Goal: Task Accomplishment & Management: Use online tool/utility

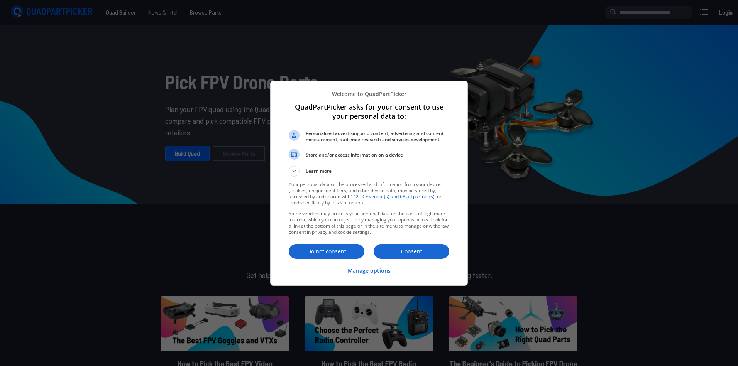
click at [345, 253] on p "Do not consent" at bounding box center [327, 252] width 76 height 8
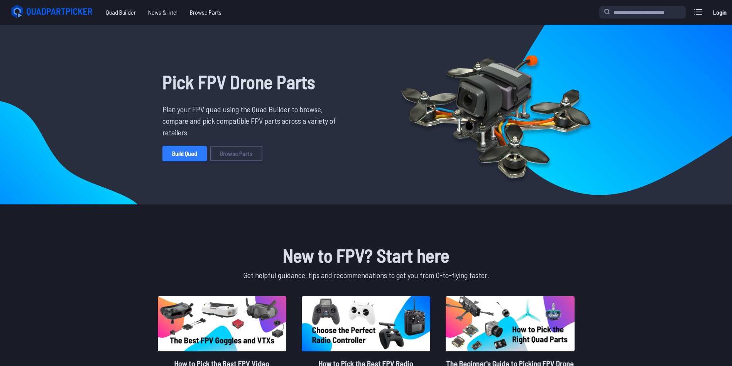
click at [189, 158] on link "Build Quad" at bounding box center [185, 153] width 44 height 15
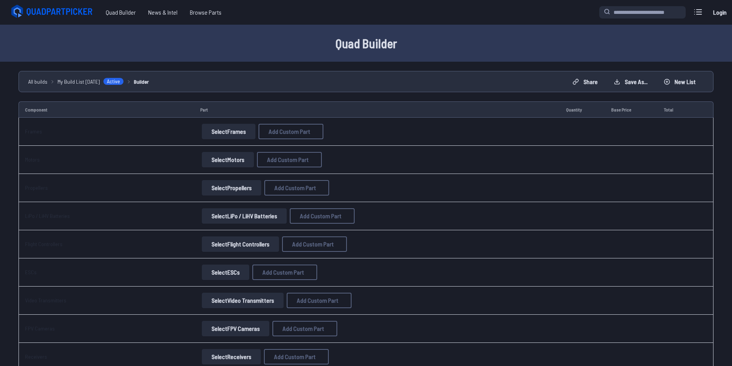
click at [227, 136] on button "Select Frames" at bounding box center [229, 131] width 54 height 15
click at [229, 131] on button "Select Frames" at bounding box center [229, 131] width 54 height 15
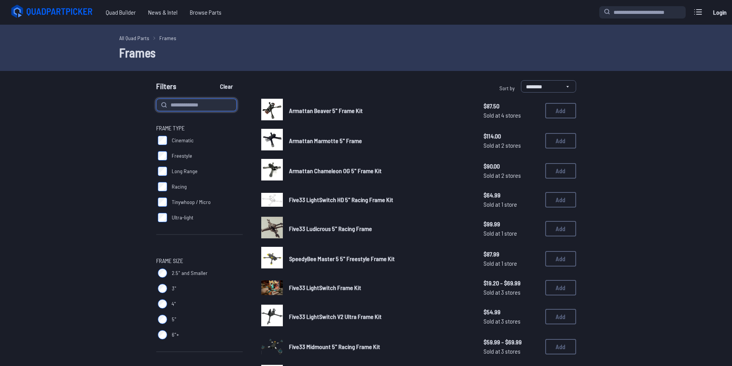
click at [211, 110] on input at bounding box center [196, 105] width 80 height 12
type input "***"
click at [213, 80] on button "Clear" at bounding box center [226, 86] width 26 height 12
type input "***"
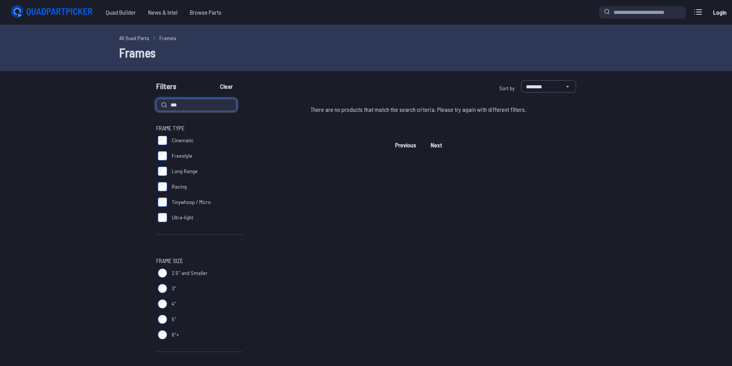
drag, startPoint x: 200, startPoint y: 103, endPoint x: 142, endPoint y: 102, distance: 57.1
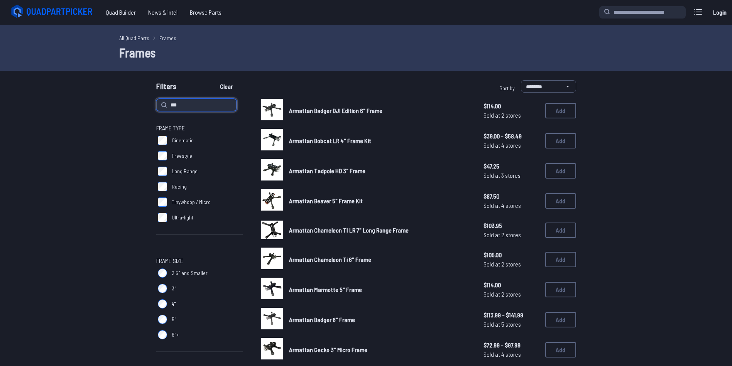
type input "***"
click at [213, 80] on button "Clear" at bounding box center [226, 86] width 26 height 12
type input "***"
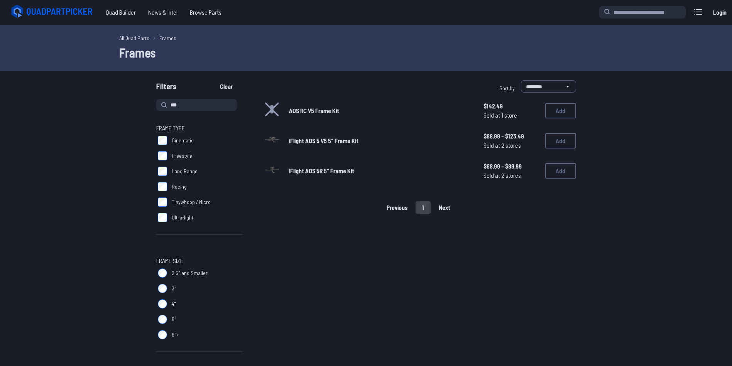
click at [453, 210] on div "Previous 1 Next" at bounding box center [418, 207] width 315 height 12
drag, startPoint x: 182, startPoint y: 105, endPoint x: 156, endPoint y: 102, distance: 26.0
click at [156, 102] on span "***" at bounding box center [196, 105] width 80 height 12
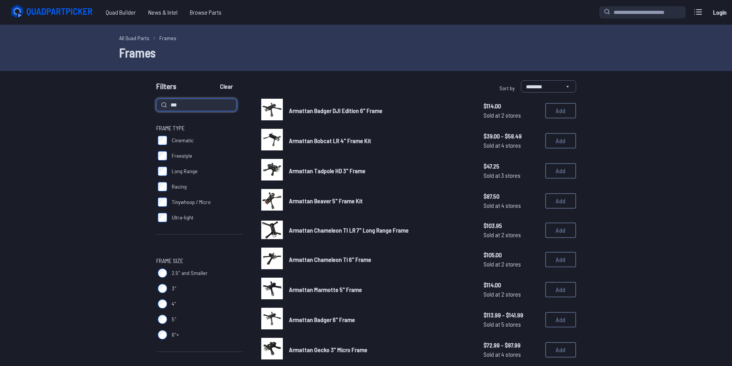
type input "***"
click at [196, 107] on input "***" at bounding box center [196, 105] width 80 height 12
click at [213, 80] on button "Clear" at bounding box center [226, 86] width 26 height 12
type input "***"
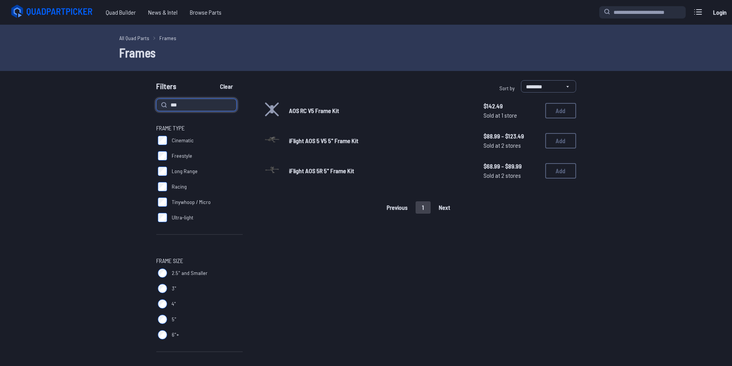
drag, startPoint x: 184, startPoint y: 102, endPoint x: 146, endPoint y: 97, distance: 38.1
type input "*******"
click at [213, 80] on button "Clear" at bounding box center [226, 86] width 26 height 12
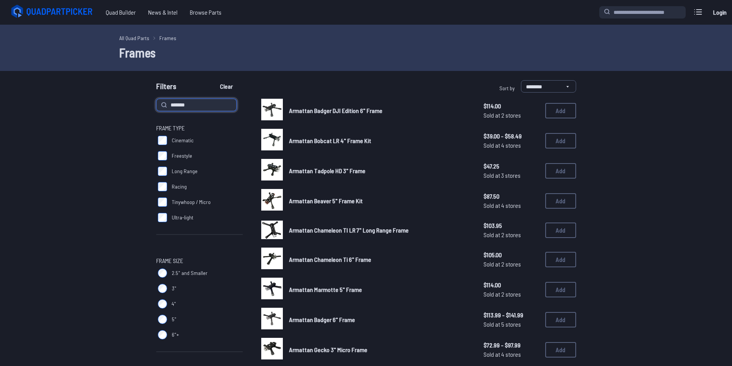
type input "*******"
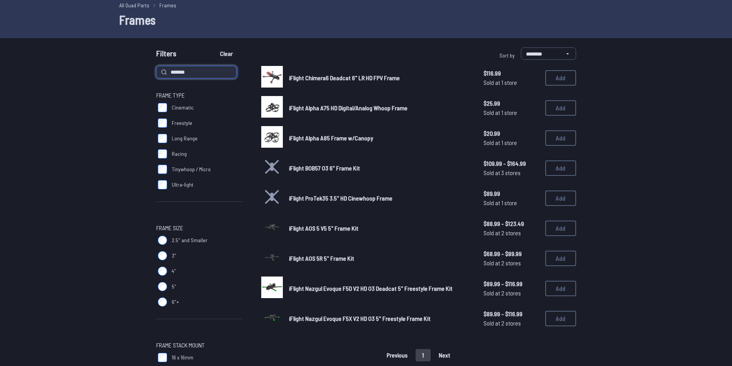
scroll to position [39, 0]
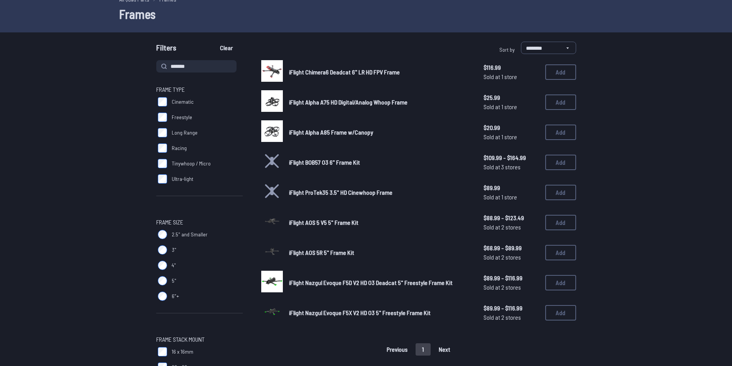
click at [449, 348] on div "Previous 1 Next" at bounding box center [418, 350] width 315 height 12
click at [317, 253] on span "iFlight AOS 5R 5" Frame Kit" at bounding box center [321, 252] width 65 height 7
click at [299, 253] on span "iFlight AOS 5R 5" Frame Kit" at bounding box center [321, 252] width 65 height 7
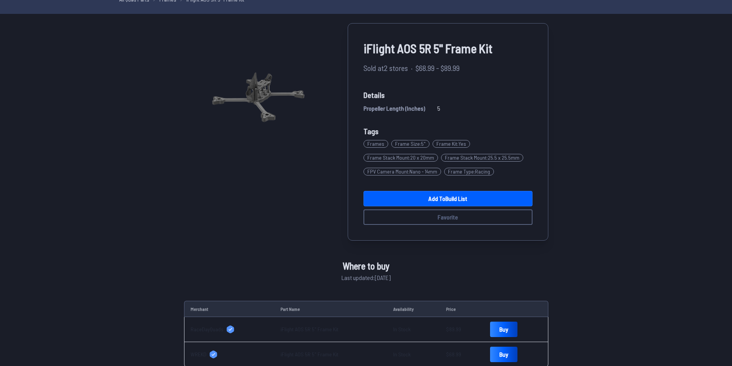
scroll to position [14, 0]
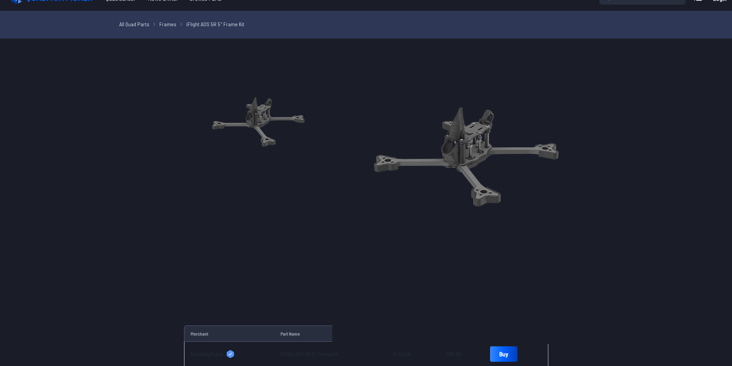
drag, startPoint x: 252, startPoint y: 167, endPoint x: 260, endPoint y: 170, distance: 8.5
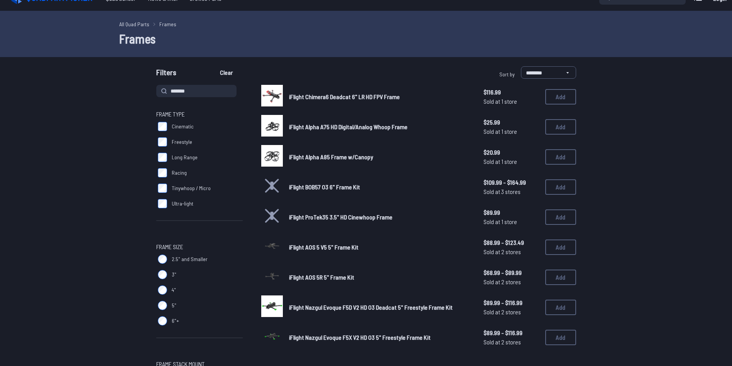
click at [317, 246] on span "iFlight AOS 5 V5 5" Frame Kit" at bounding box center [323, 247] width 69 height 7
click at [274, 246] on img at bounding box center [272, 246] width 22 height 22
click at [562, 246] on button "Add" at bounding box center [560, 247] width 31 height 15
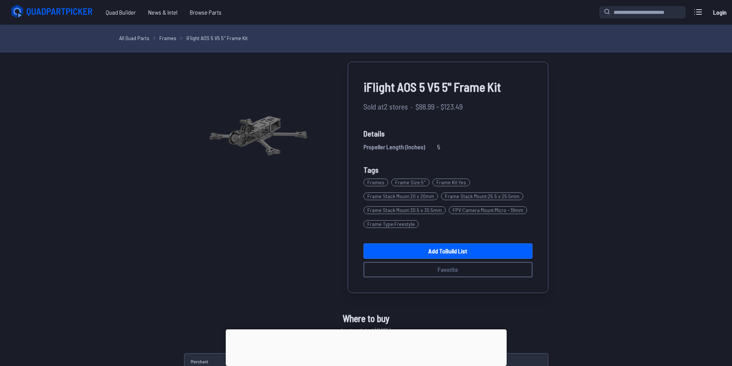
click at [369, 330] on div at bounding box center [366, 330] width 281 height 0
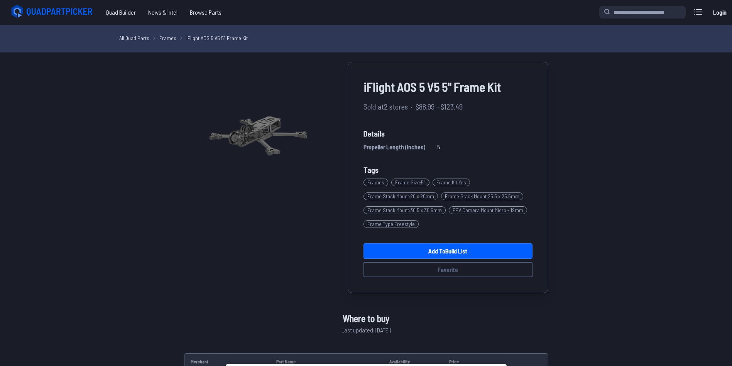
click at [130, 37] on link "All Quad Parts" at bounding box center [134, 38] width 30 height 8
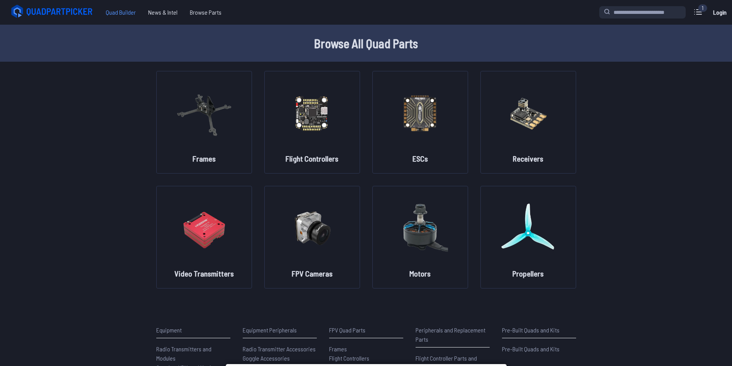
click at [122, 16] on span "Quad Builder" at bounding box center [121, 12] width 42 height 15
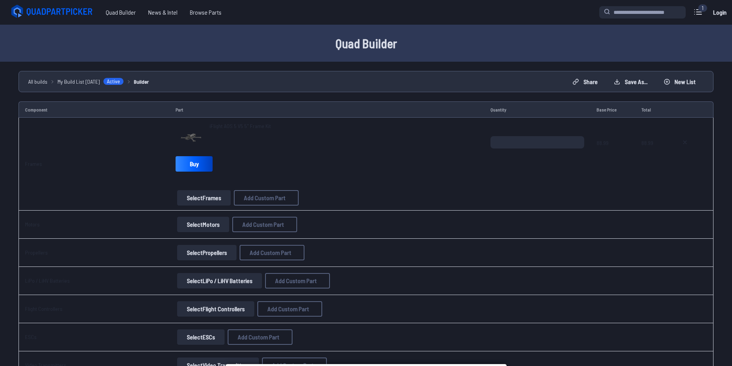
click at [119, 13] on span "Quad Builder" at bounding box center [121, 12] width 42 height 15
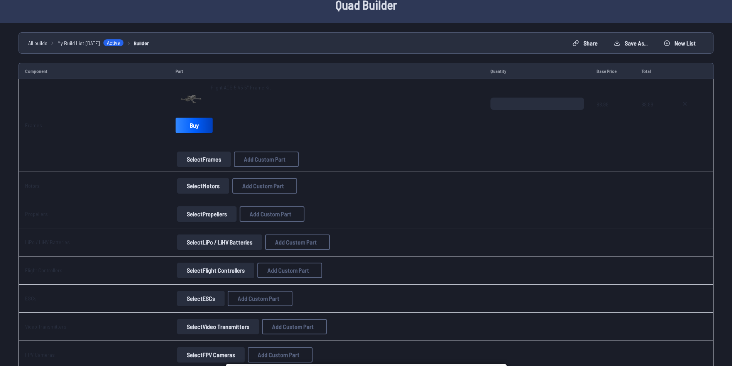
click at [199, 188] on button "Select Motors" at bounding box center [203, 185] width 52 height 15
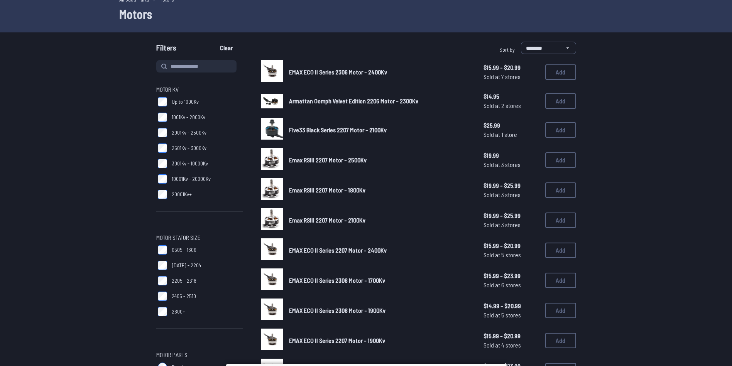
scroll to position [14, 0]
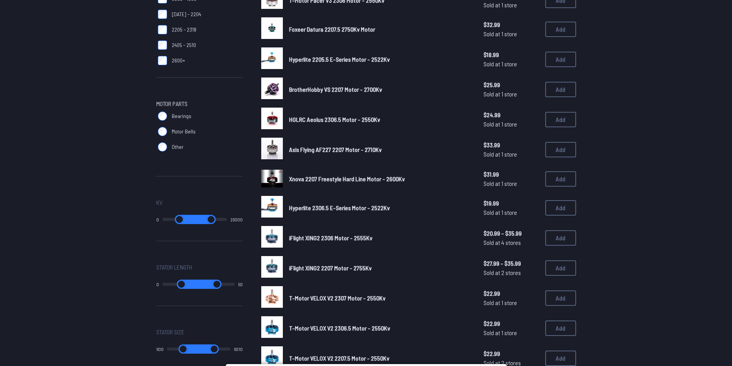
scroll to position [323, 0]
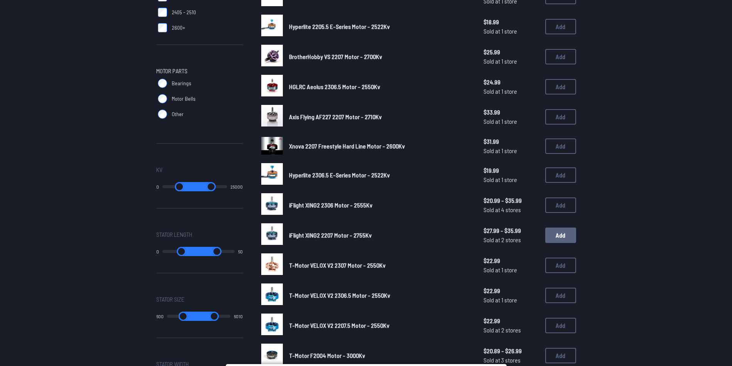
click at [562, 238] on button "Add" at bounding box center [560, 235] width 31 height 15
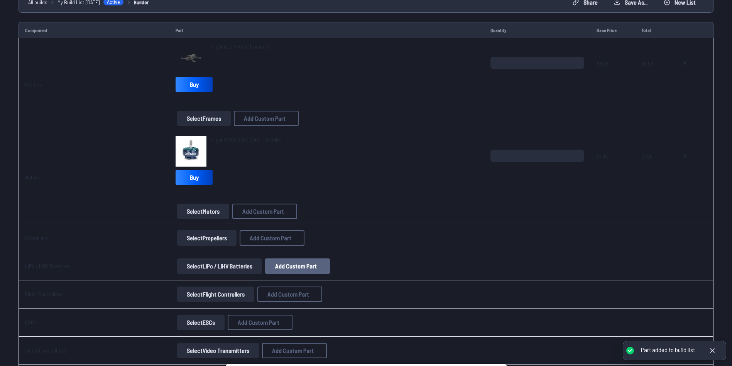
scroll to position [116, 0]
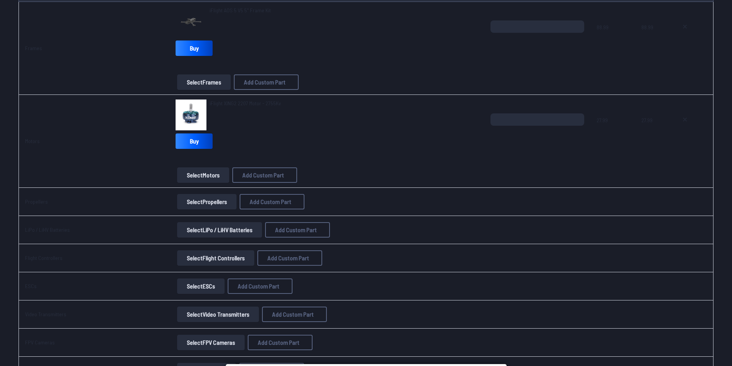
click at [210, 199] on button "Select Propellers" at bounding box center [206, 201] width 59 height 15
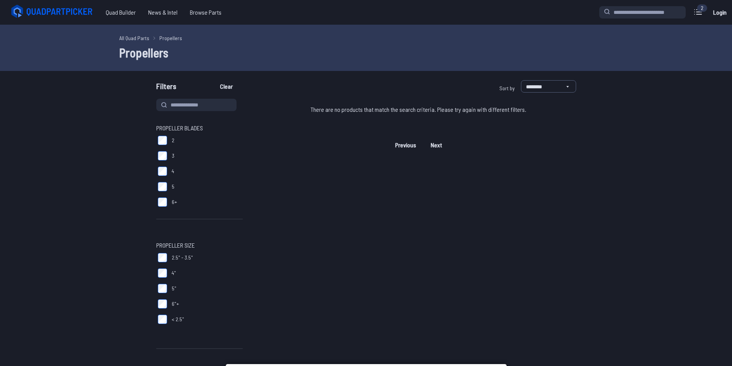
click at [237, 169] on label "4" at bounding box center [199, 171] width 86 height 15
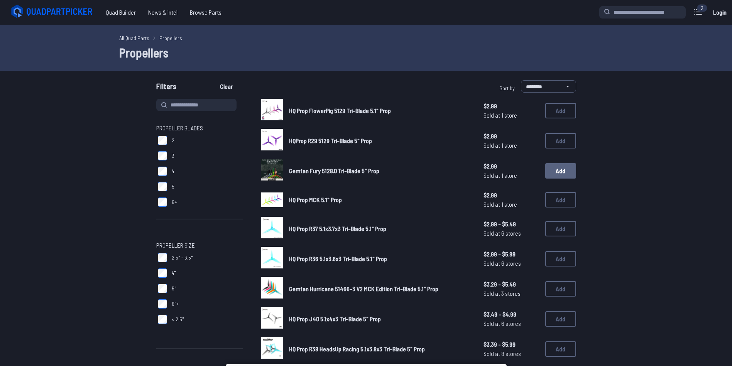
click at [553, 167] on button "Add" at bounding box center [560, 170] width 31 height 15
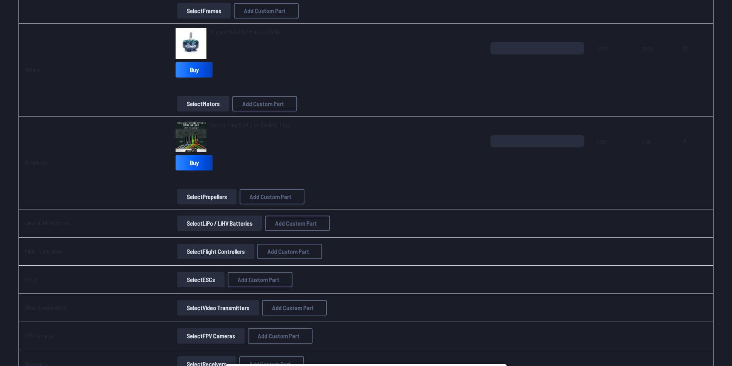
scroll to position [193, 0]
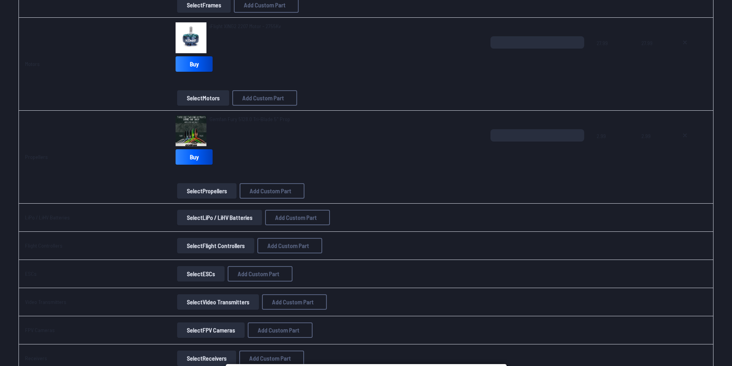
click at [199, 220] on button "Select LiPo / LiHV Batteries" at bounding box center [219, 217] width 85 height 15
click at [218, 216] on button "Select LiPo / LiHV Batteries" at bounding box center [219, 217] width 85 height 15
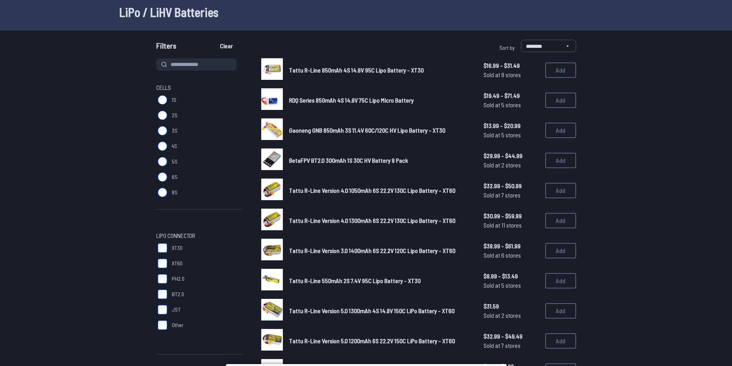
scroll to position [39, 0]
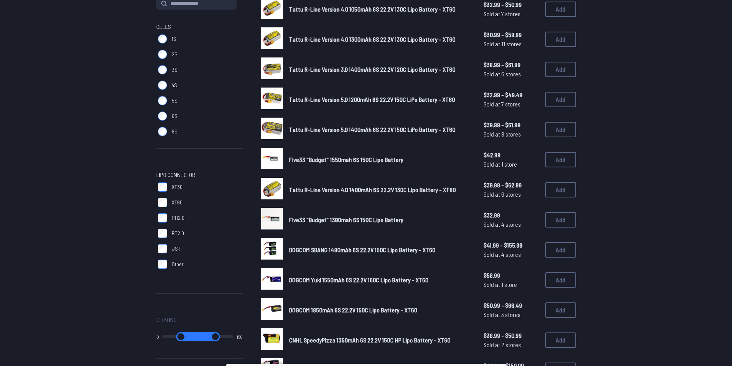
scroll to position [77, 0]
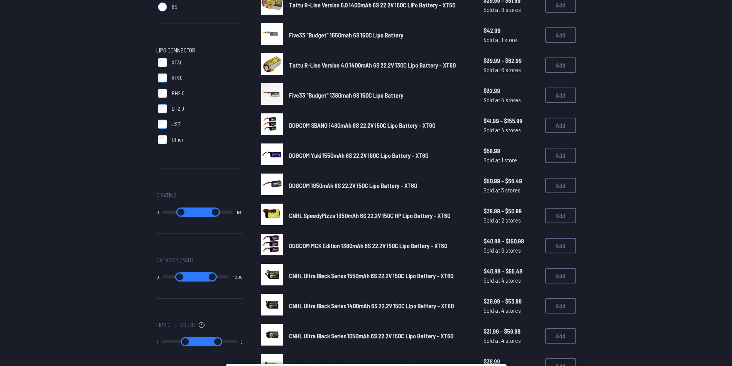
scroll to position [232, 0]
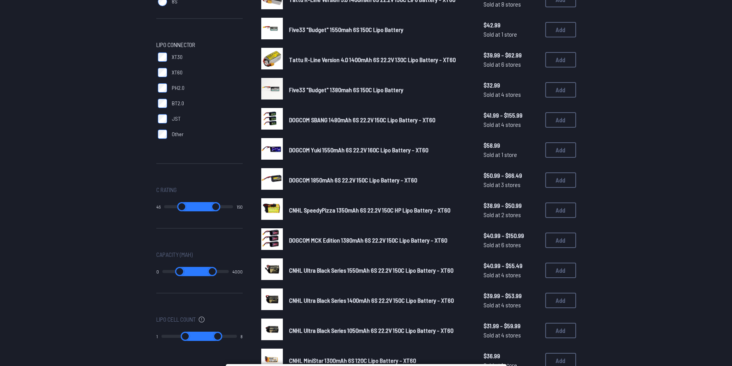
type input "*"
drag, startPoint x: 168, startPoint y: 205, endPoint x: 148, endPoint y: 205, distance: 19.3
click at [163, 205] on input "range" at bounding box center [181, 206] width 36 height 9
type input "***"
drag, startPoint x: 230, startPoint y: 210, endPoint x: 241, endPoint y: 208, distance: 11.4
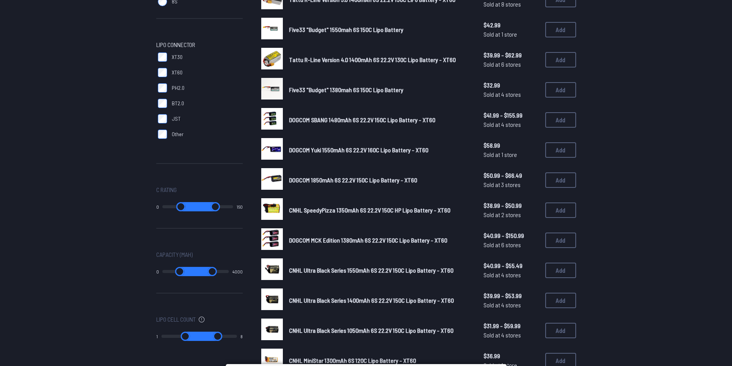
click at [233, 208] on input "range" at bounding box center [215, 206] width 35 height 9
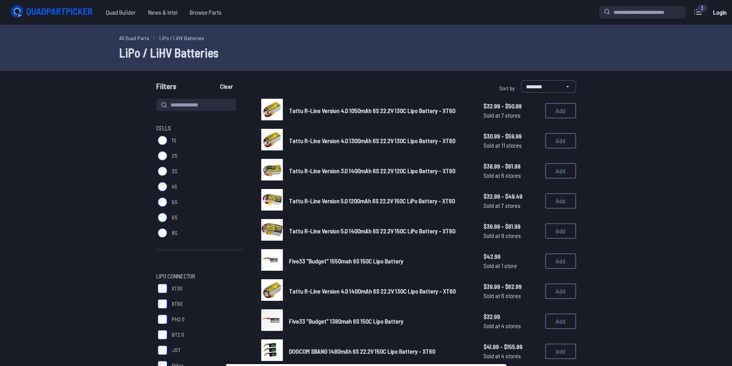
drag, startPoint x: 225, startPoint y: 271, endPoint x: 197, endPoint y: 271, distance: 28.2
type input "****"
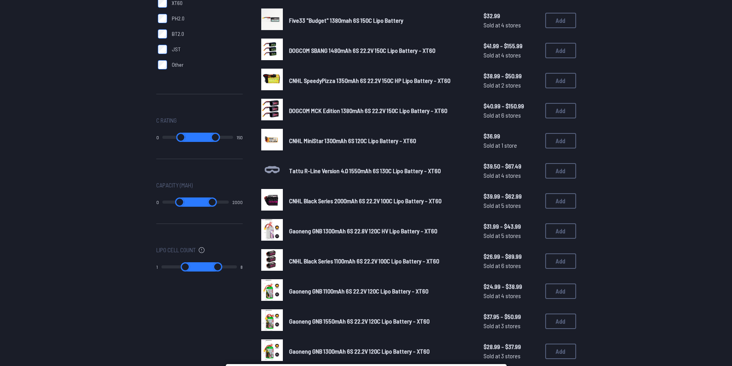
scroll to position [309, 0]
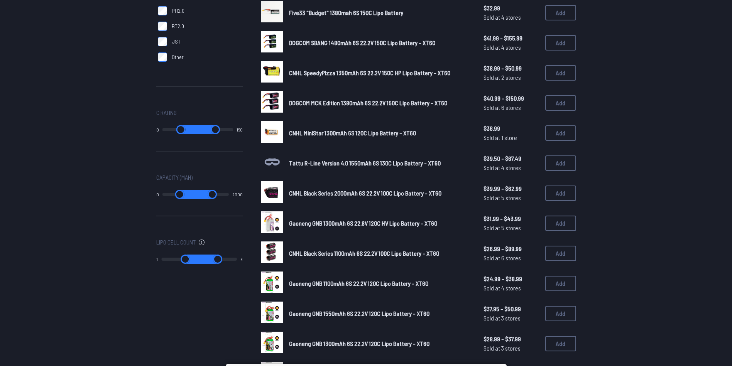
type input "****"
drag, startPoint x: 201, startPoint y: 194, endPoint x: 190, endPoint y: 193, distance: 11.6
click at [196, 193] on input "range" at bounding box center [212, 194] width 32 height 9
drag, startPoint x: 198, startPoint y: 192, endPoint x: 184, endPoint y: 193, distance: 13.5
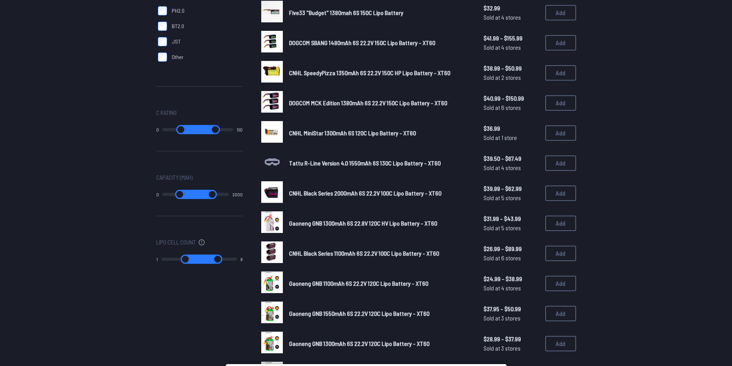
click at [196, 193] on input "range" at bounding box center [212, 194] width 32 height 9
type input "****"
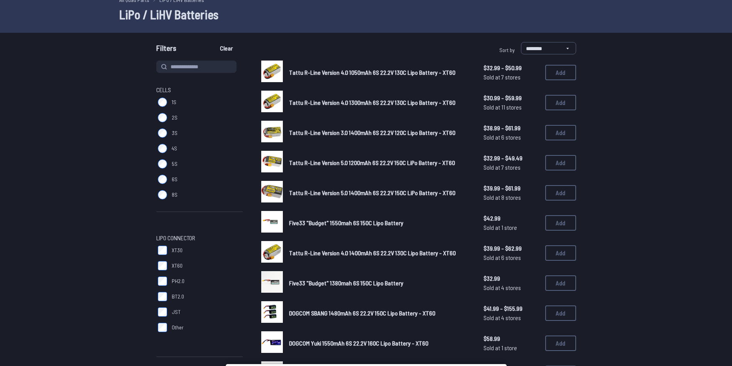
scroll to position [347, 0]
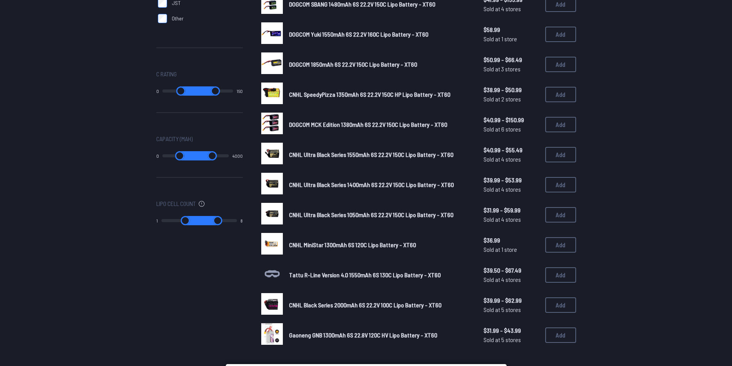
type input "****"
click at [185, 154] on input "range" at bounding box center [184, 155] width 31 height 9
type input "*"
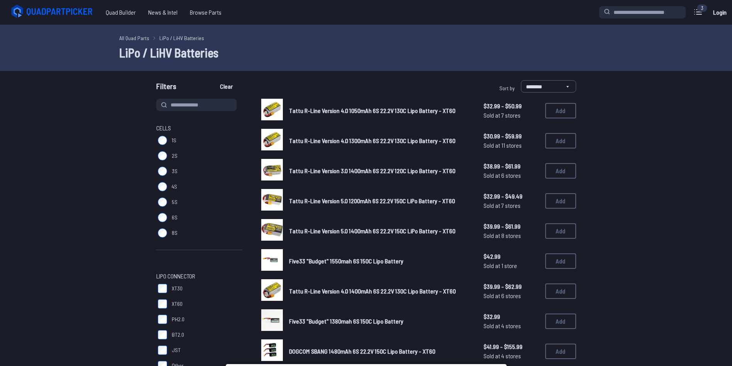
type input "****"
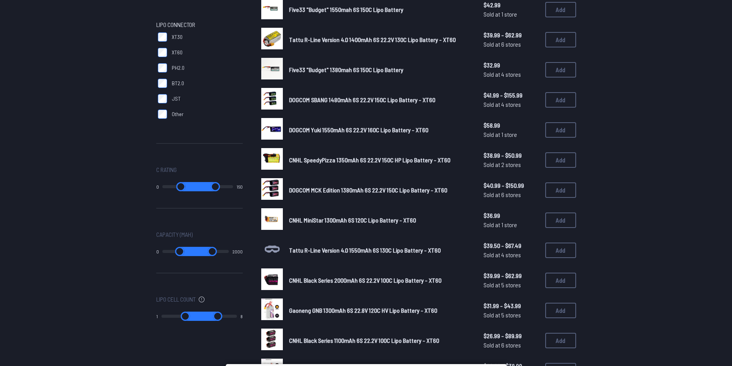
scroll to position [270, 0]
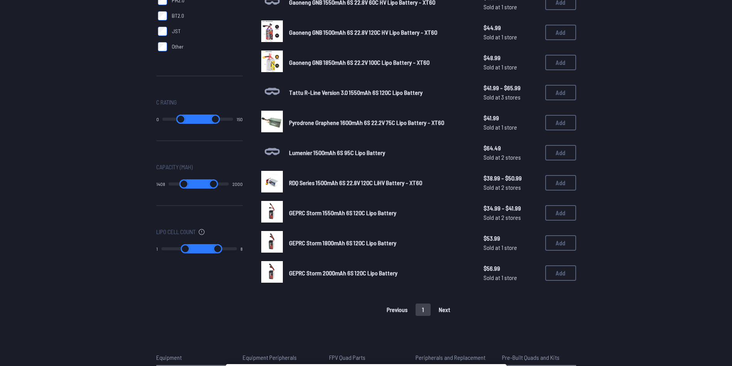
scroll to position [347, 0]
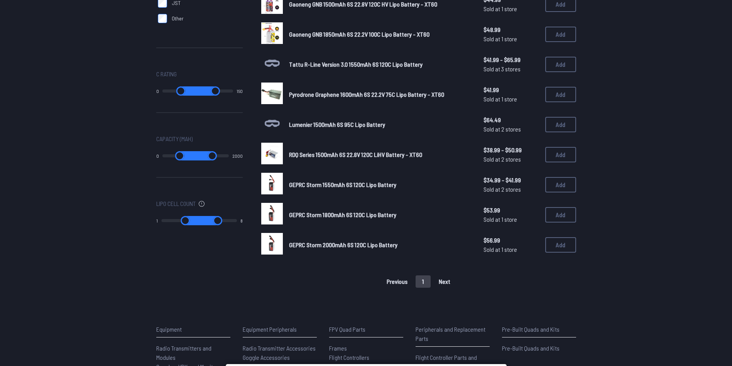
drag, startPoint x: 191, startPoint y: 155, endPoint x: 157, endPoint y: 157, distance: 33.7
type input "*"
click at [163, 157] on input "range" at bounding box center [180, 155] width 35 height 9
drag, startPoint x: 198, startPoint y: 157, endPoint x: 184, endPoint y: 157, distance: 14.3
click at [196, 157] on input "range" at bounding box center [212, 155] width 32 height 9
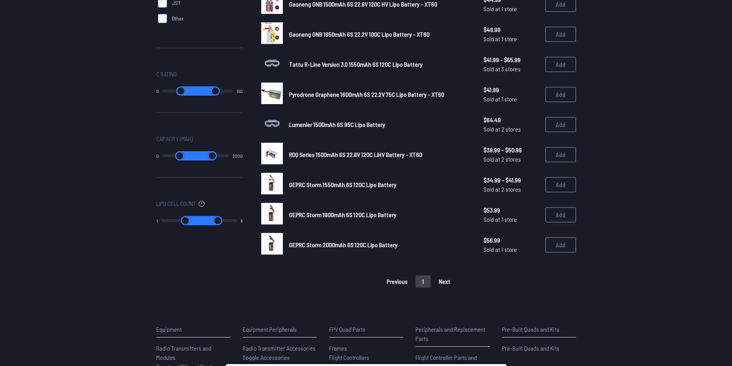
type input "*"
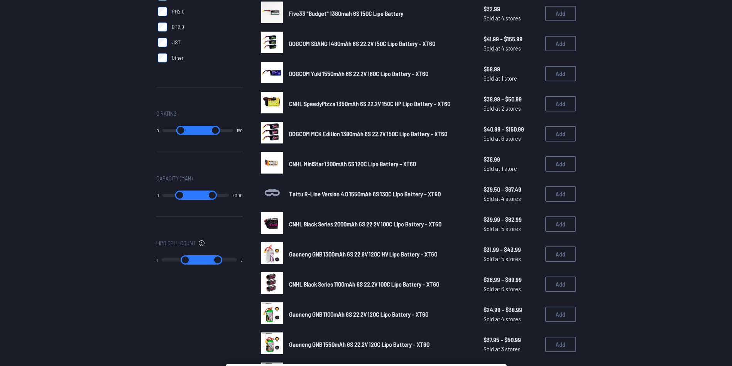
scroll to position [309, 0]
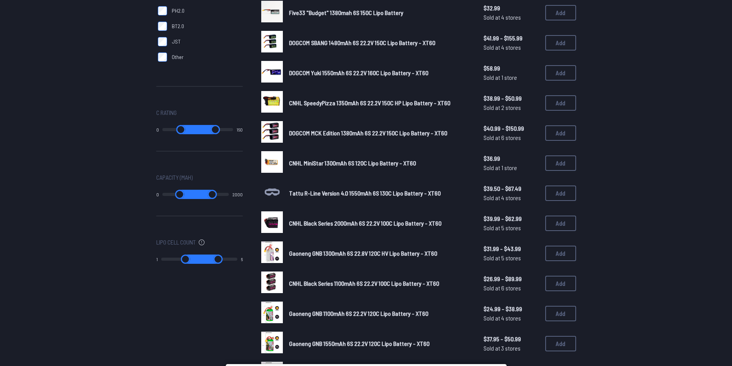
drag, startPoint x: 234, startPoint y: 259, endPoint x: 219, endPoint y: 258, distance: 14.7
type input "*"
click at [219, 258] on input "range" at bounding box center [218, 259] width 38 height 9
type input "*"
type input "****"
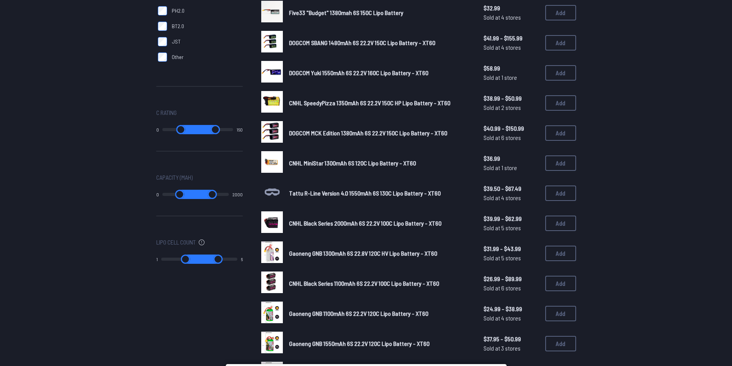
type input "*"
type input "****"
type input "*"
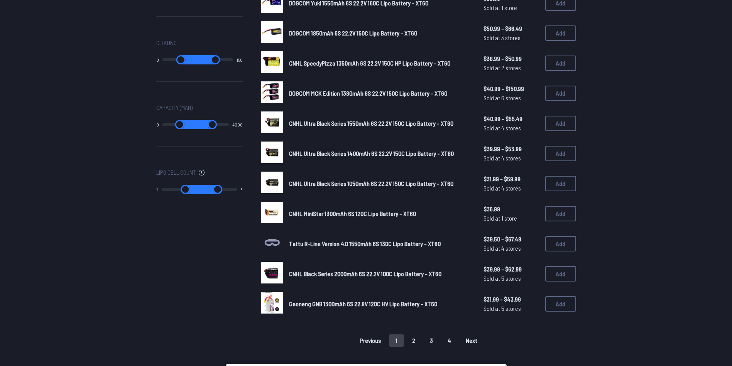
scroll to position [386, 0]
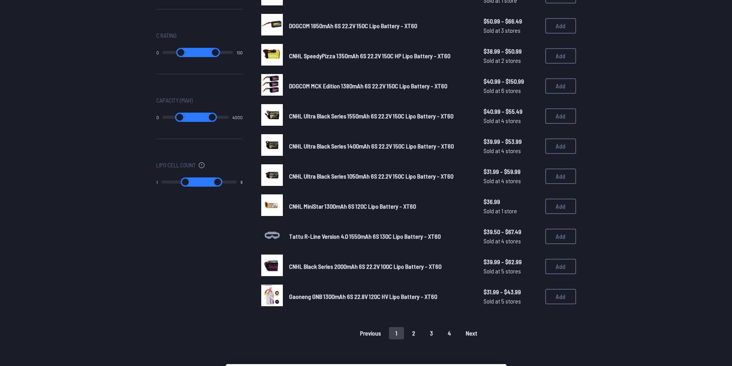
click at [416, 337] on button "2" at bounding box center [414, 333] width 16 height 12
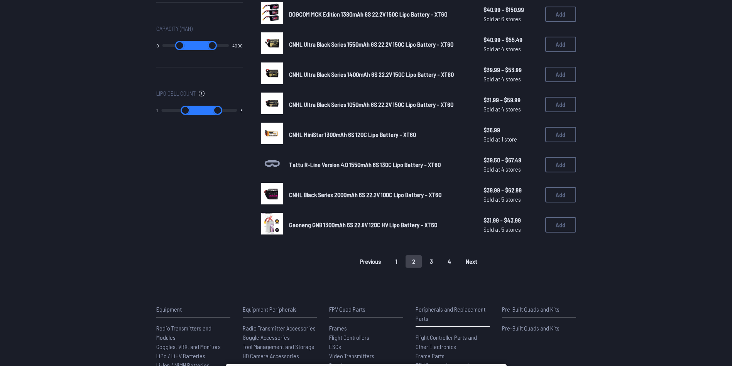
scroll to position [463, 0]
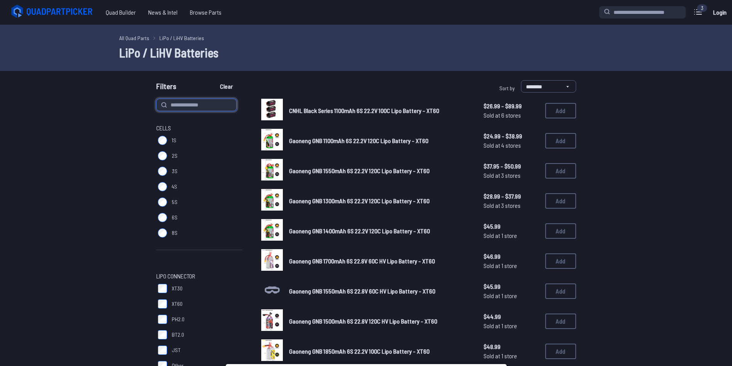
click at [208, 108] on input at bounding box center [196, 105] width 80 height 12
type input "******"
click at [213, 80] on button "Clear" at bounding box center [226, 86] width 26 height 12
type input "******"
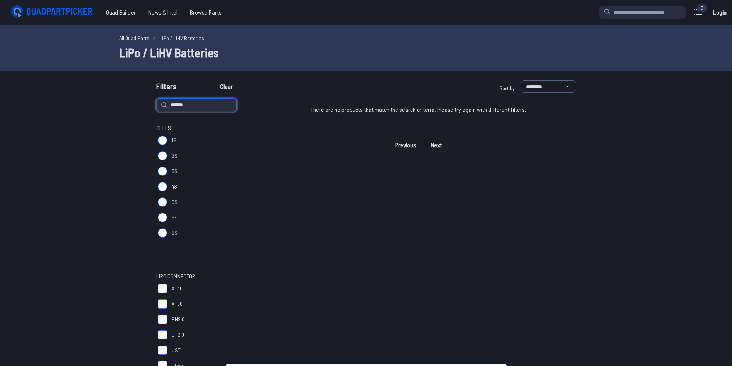
drag, startPoint x: 196, startPoint y: 105, endPoint x: 115, endPoint y: 104, distance: 81.5
click at [115, 105] on form "**********" at bounding box center [366, 330] width 732 height 500
click at [296, 155] on div "There are no products that match the search criteria. Please try again with dif…" at bounding box center [418, 340] width 315 height 482
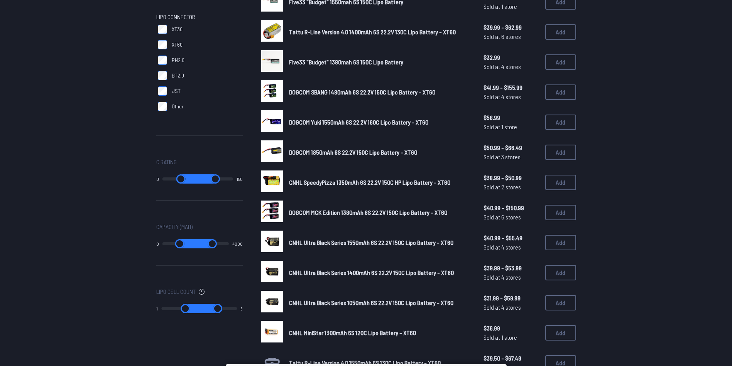
scroll to position [270, 0]
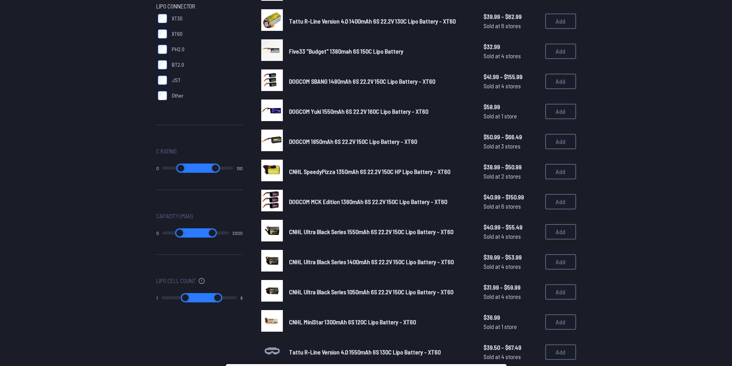
drag, startPoint x: 226, startPoint y: 235, endPoint x: 197, endPoint y: 236, distance: 29.0
type input "****"
click at [197, 236] on input "range" at bounding box center [212, 233] width 32 height 9
drag, startPoint x: 165, startPoint y: 233, endPoint x: 188, endPoint y: 233, distance: 23.2
type input "****"
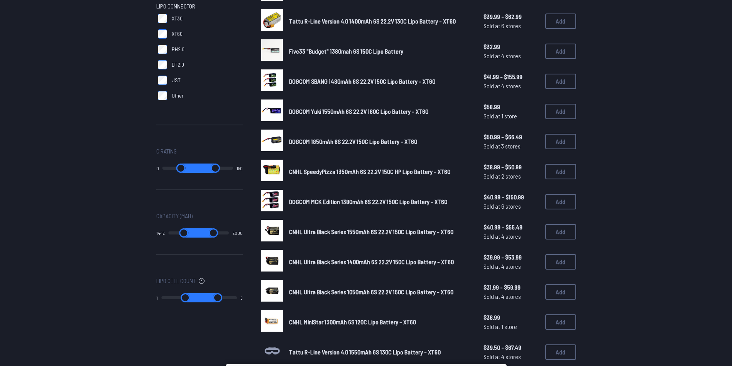
click at [188, 233] on input "range" at bounding box center [183, 233] width 31 height 9
type input "****"
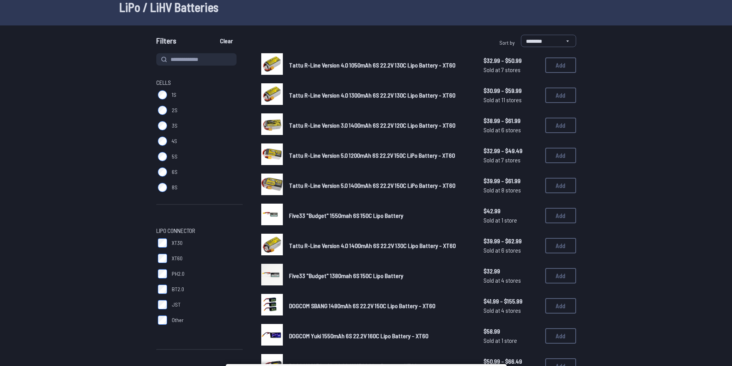
scroll to position [39, 0]
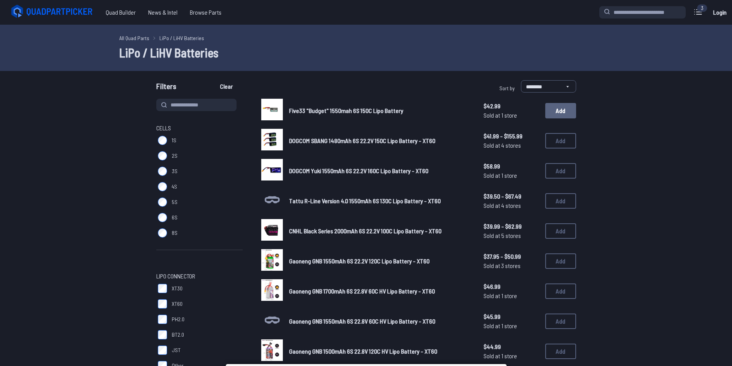
click at [563, 107] on button "Add" at bounding box center [560, 110] width 31 height 15
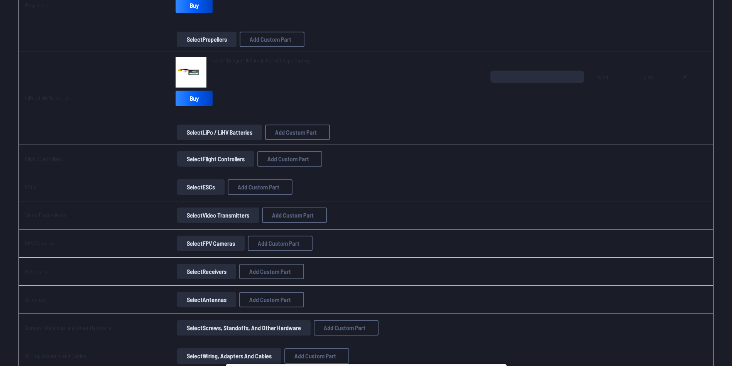
scroll to position [347, 0]
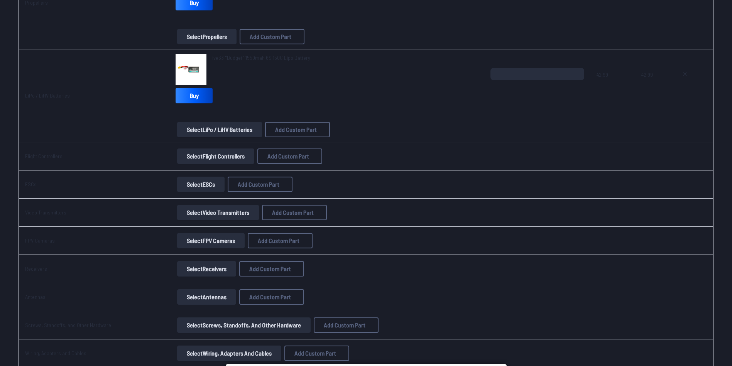
click at [212, 156] on button "Select Flight Controllers" at bounding box center [215, 156] width 77 height 15
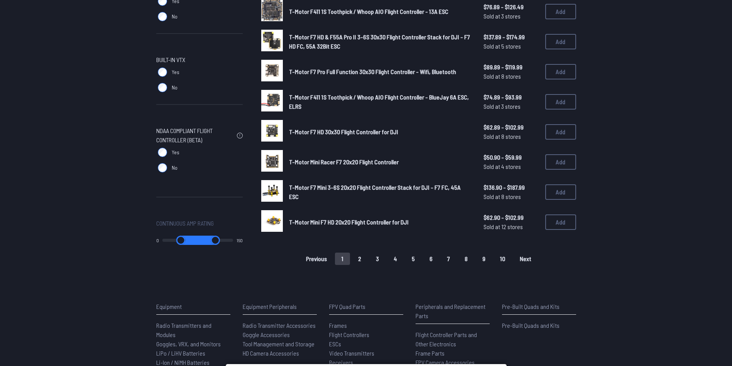
scroll to position [463, 0]
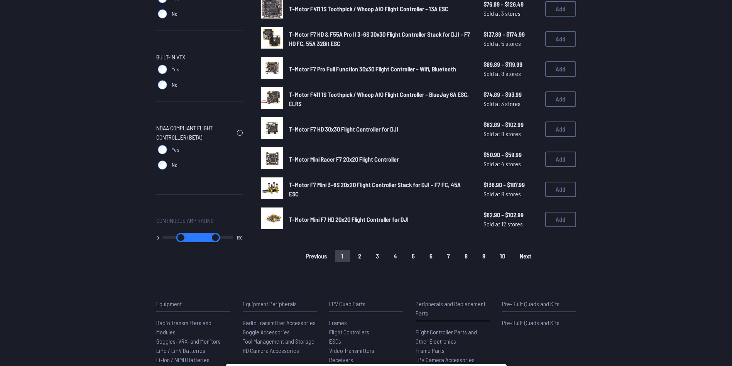
click at [366, 257] on button "2" at bounding box center [360, 256] width 16 height 12
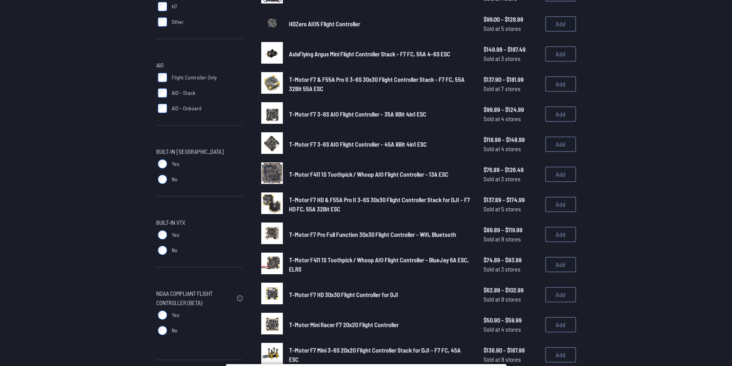
scroll to position [270, 0]
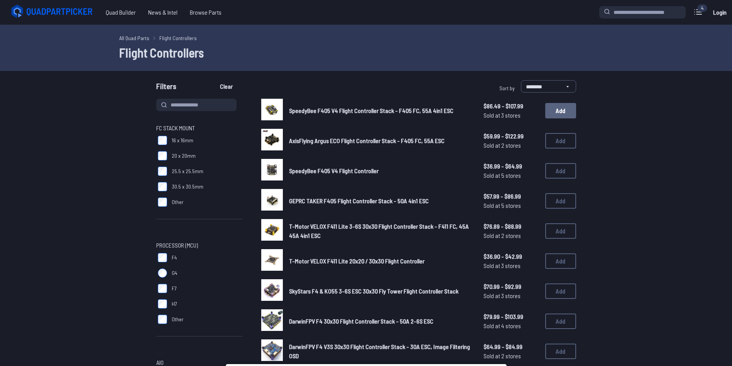
click at [557, 112] on button "Add" at bounding box center [560, 110] width 31 height 15
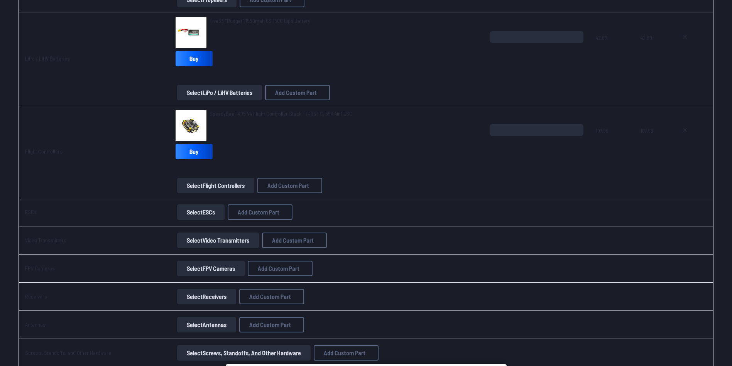
scroll to position [386, 0]
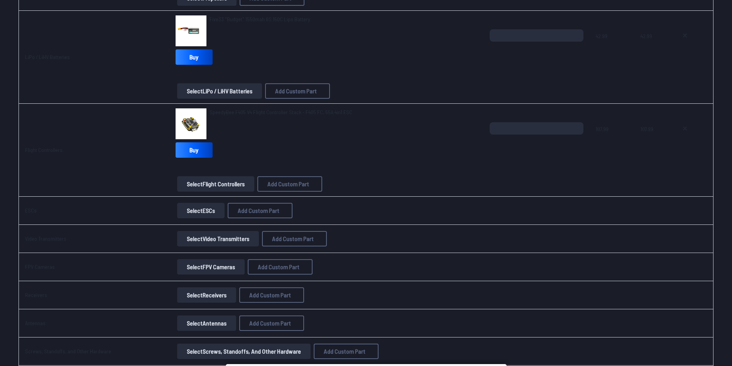
click at [209, 187] on button "Select Flight Controllers" at bounding box center [215, 183] width 77 height 15
click at [199, 182] on button "Select Flight Controllers" at bounding box center [215, 183] width 77 height 15
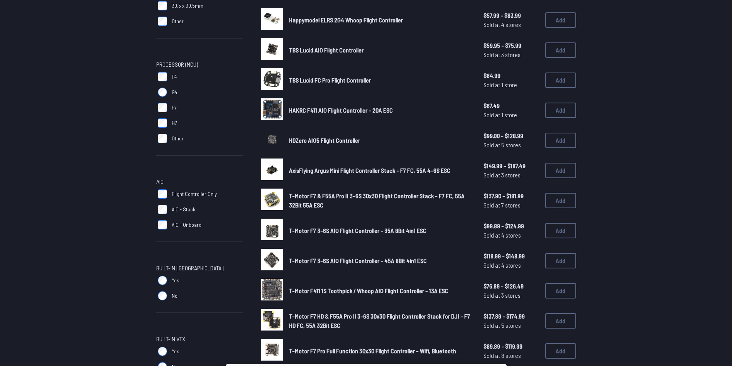
scroll to position [77, 0]
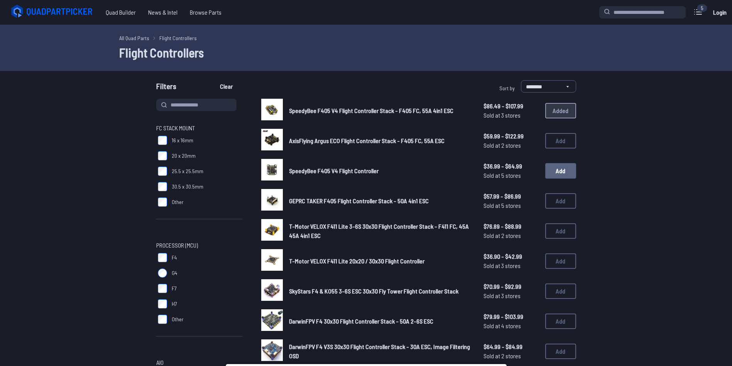
click at [565, 176] on button "Add" at bounding box center [560, 170] width 31 height 15
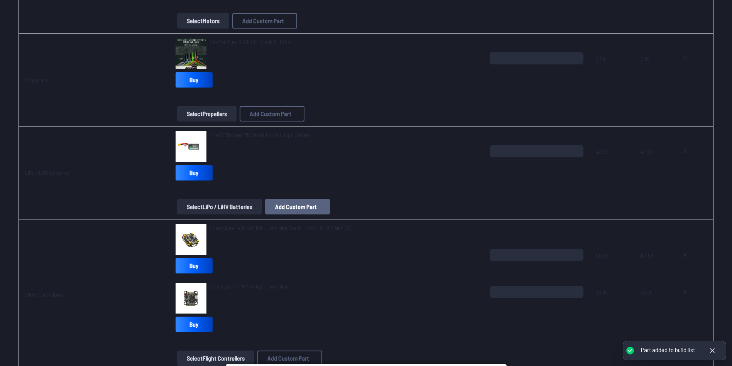
scroll to position [309, 0]
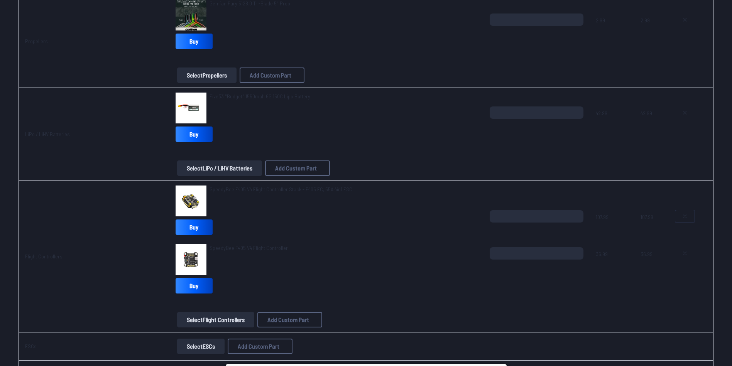
click at [680, 214] on button at bounding box center [684, 216] width 19 height 12
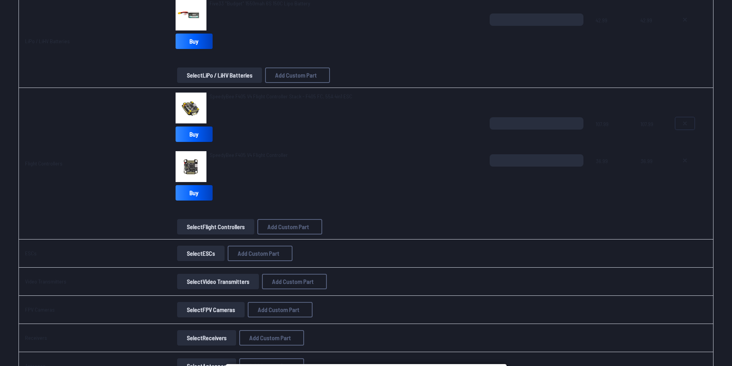
scroll to position [463, 0]
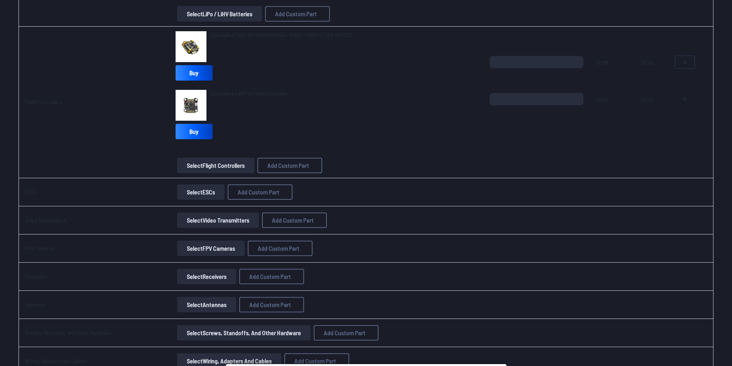
type textarea "**********"
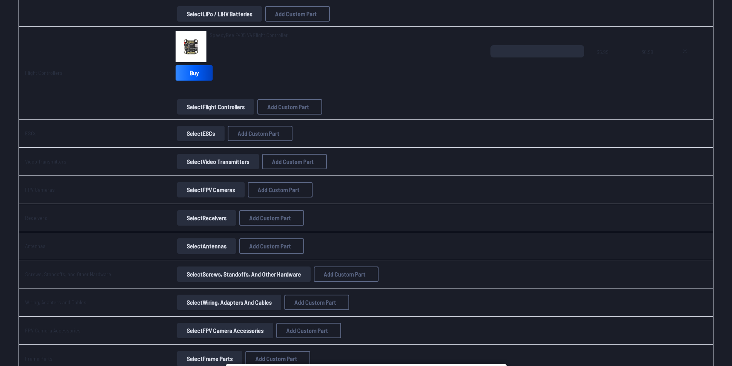
click at [192, 132] on button "Select ESCs" at bounding box center [200, 133] width 47 height 15
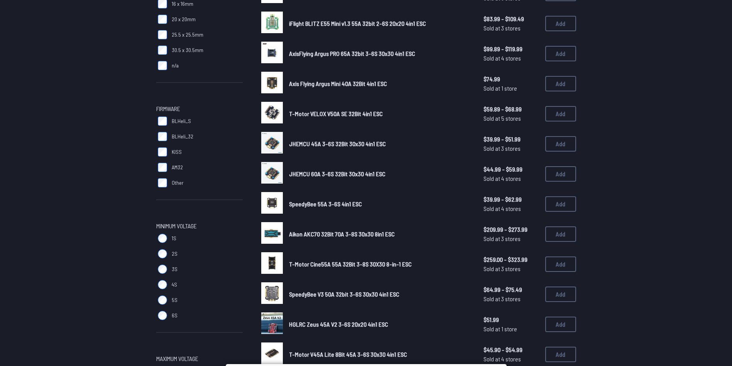
scroll to position [232, 0]
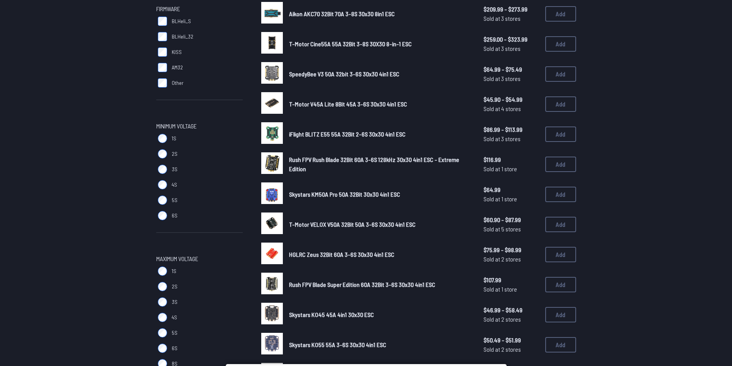
scroll to position [347, 0]
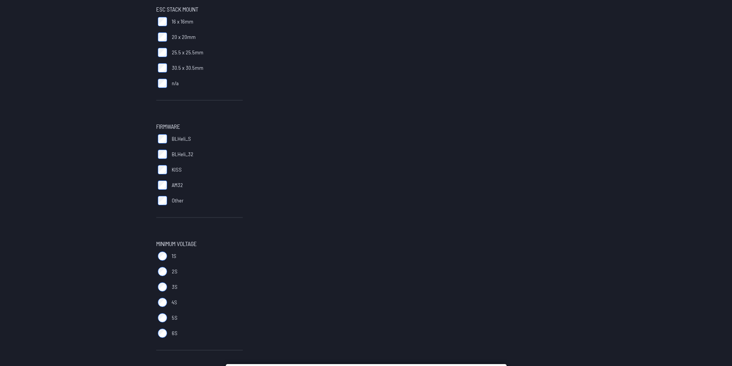
scroll to position [193, 0]
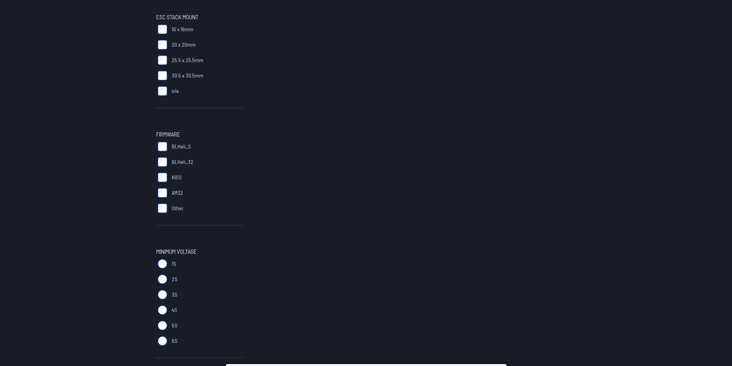
scroll to position [193, 0]
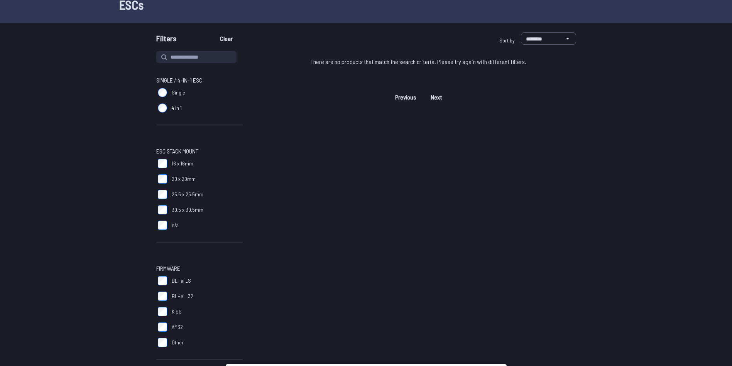
scroll to position [77, 0]
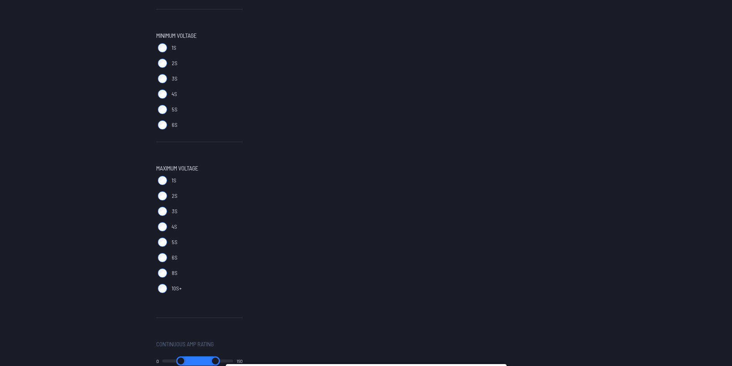
scroll to position [425, 0]
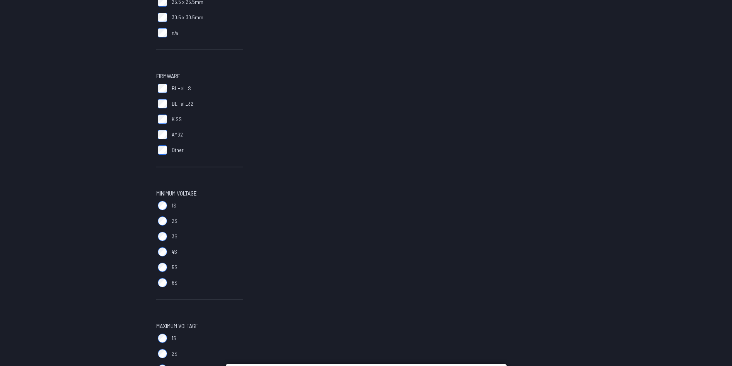
scroll to position [242, 0]
drag, startPoint x: 163, startPoint y: 199, endPoint x: 266, endPoint y: 214, distance: 105.0
click at [267, 214] on div "There are no products that match the search criteria. Please try again with dif…" at bounding box center [418, 192] width 315 height 673
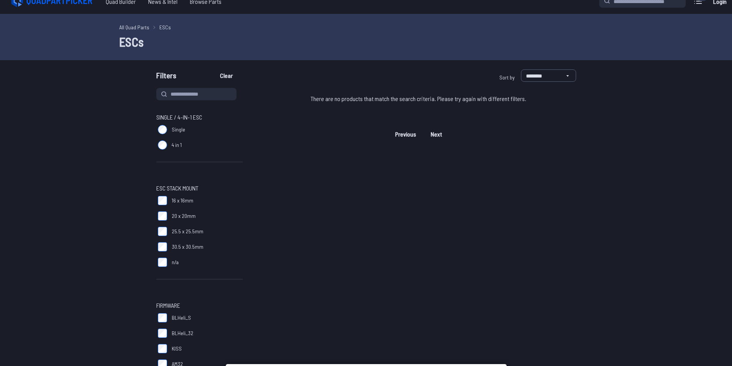
drag, startPoint x: 144, startPoint y: 95, endPoint x: 140, endPoint y: 89, distance: 6.6
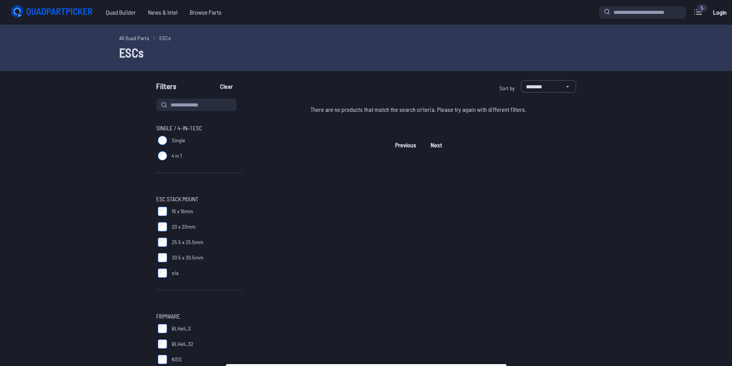
scroll to position [77, 0]
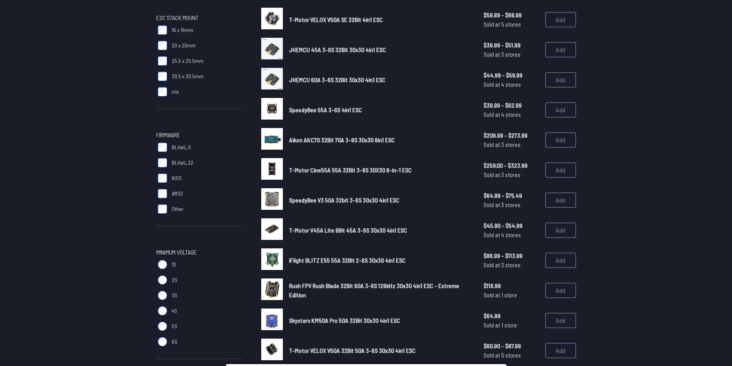
scroll to position [154, 0]
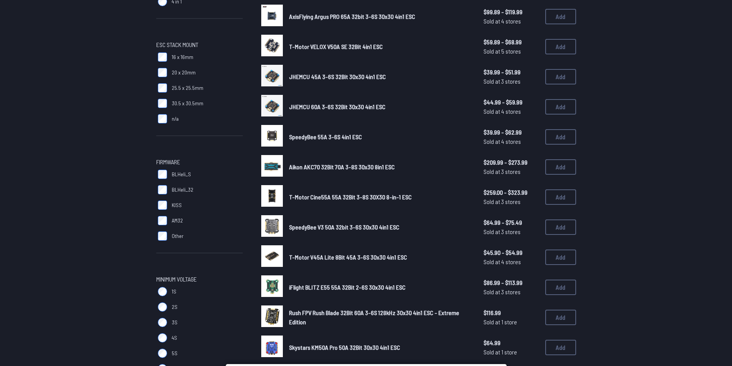
click at [298, 139] on span "SpeedyBee 55A 3-6S 4in1 ESC" at bounding box center [325, 136] width 73 height 7
click at [568, 139] on button "Add" at bounding box center [560, 136] width 31 height 15
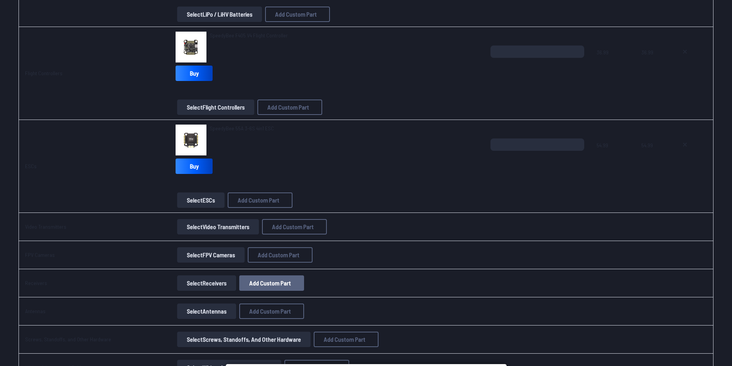
scroll to position [463, 0]
click at [221, 224] on button "Select Video Transmitters" at bounding box center [218, 226] width 82 height 15
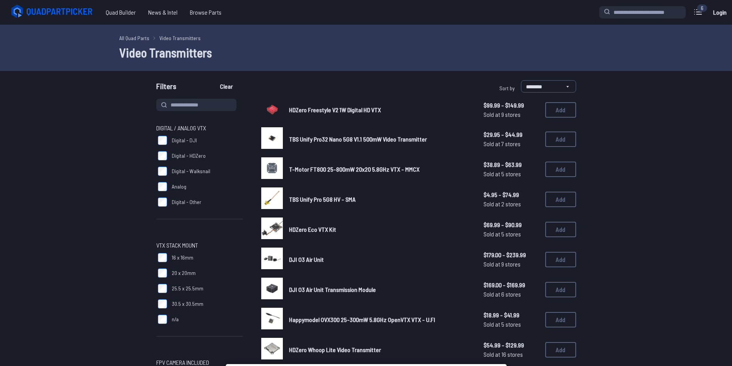
click at [165, 192] on label "Analog" at bounding box center [199, 186] width 86 height 15
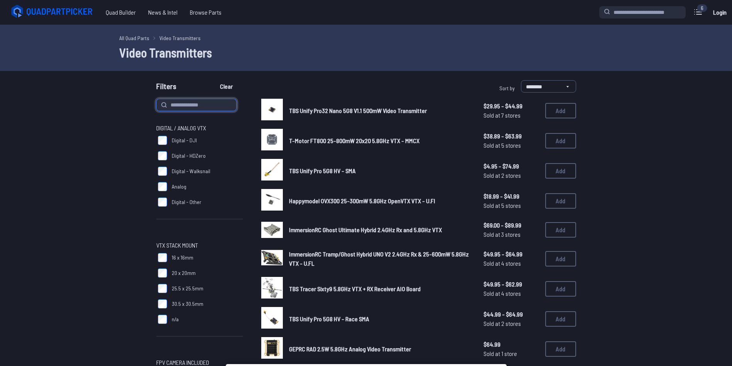
click at [198, 102] on input at bounding box center [196, 105] width 80 height 12
type input "******"
click at [213, 80] on button "Clear" at bounding box center [226, 86] width 26 height 12
type input "******"
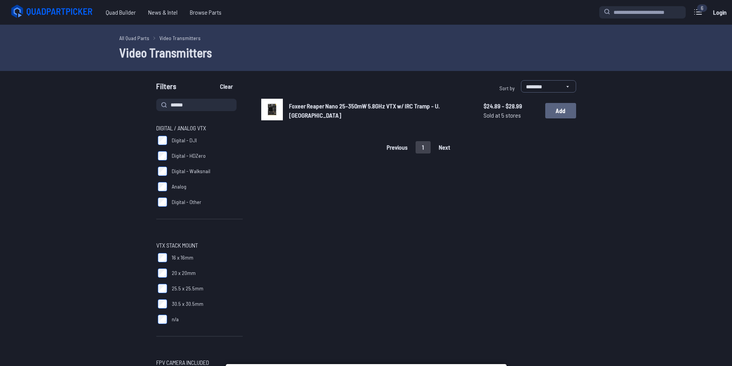
click at [560, 110] on button "Add" at bounding box center [560, 110] width 31 height 15
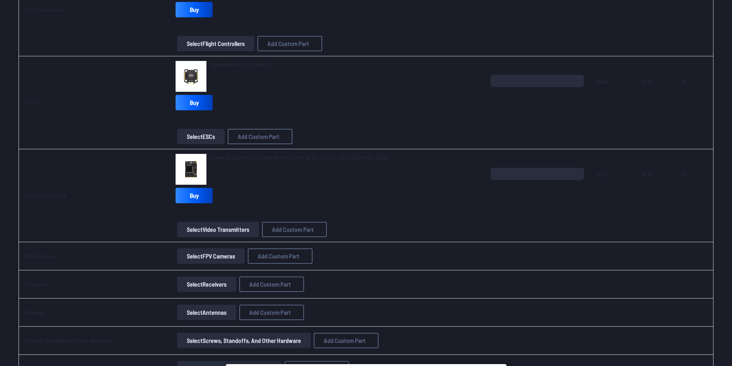
scroll to position [540, 0]
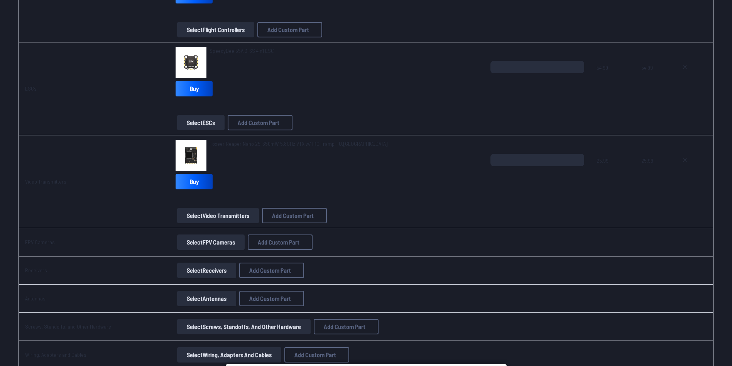
click at [207, 239] on button "Select FPV Cameras" at bounding box center [211, 242] width 68 height 15
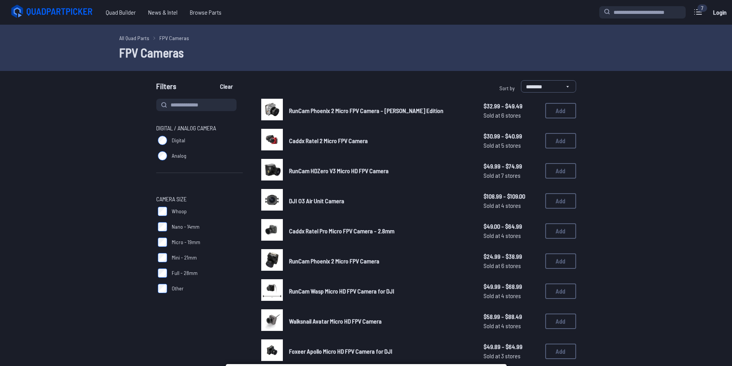
click at [168, 158] on label "Analog" at bounding box center [199, 155] width 86 height 15
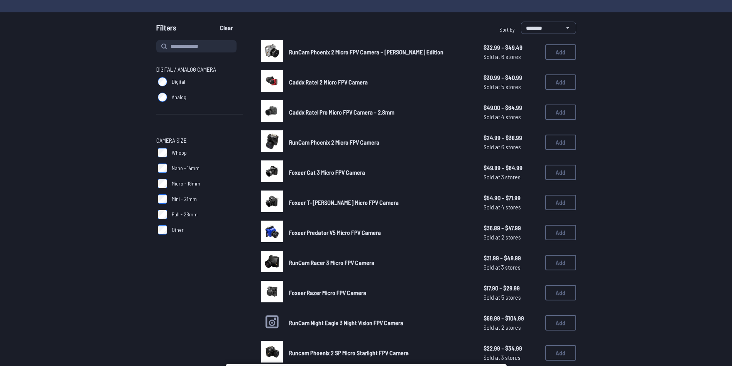
scroll to position [77, 0]
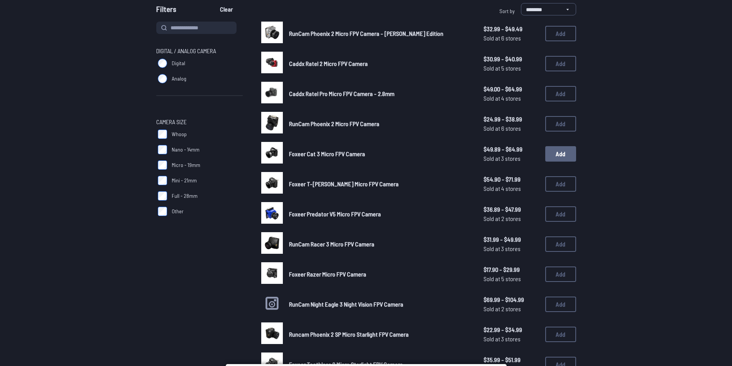
click at [557, 157] on button "Add" at bounding box center [560, 153] width 31 height 15
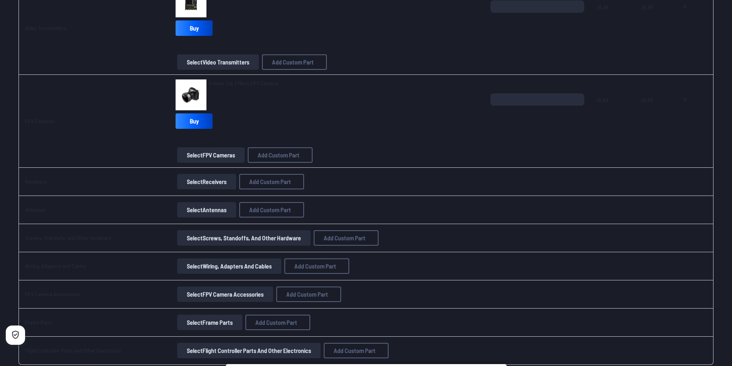
scroll to position [695, 0]
click at [213, 181] on button "Select Receivers" at bounding box center [206, 180] width 59 height 15
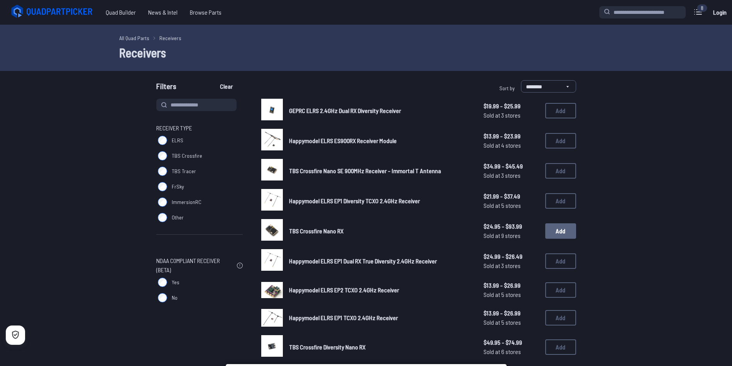
click at [554, 233] on button "Add" at bounding box center [560, 230] width 31 height 15
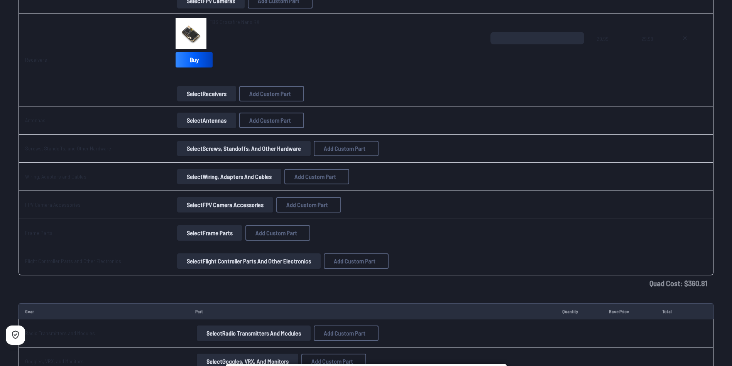
scroll to position [849, 0]
click at [202, 116] on button "Select Antennas" at bounding box center [206, 119] width 59 height 15
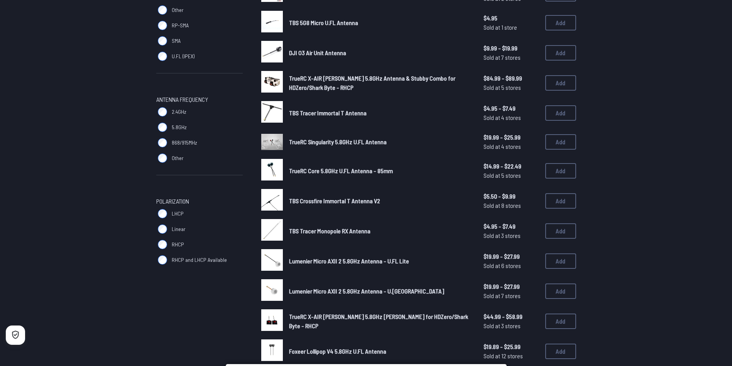
scroll to position [116, 0]
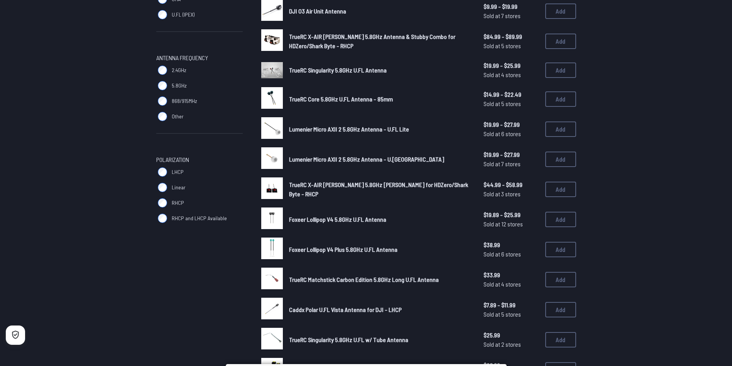
scroll to position [193, 0]
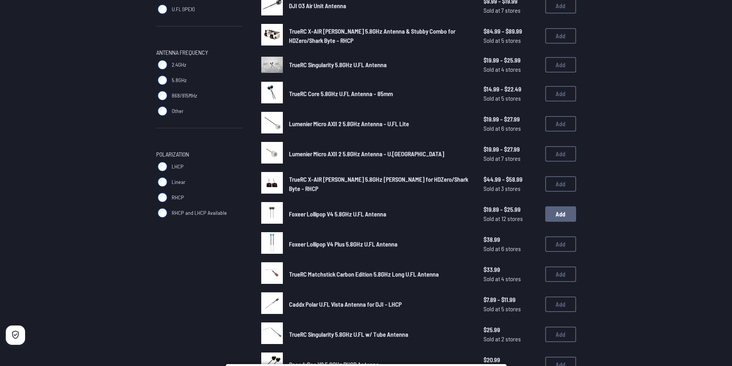
click at [568, 218] on button "Add" at bounding box center [560, 214] width 31 height 15
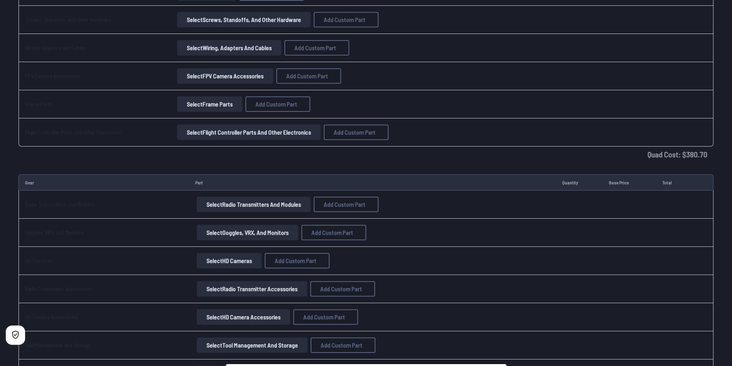
scroll to position [1081, 0]
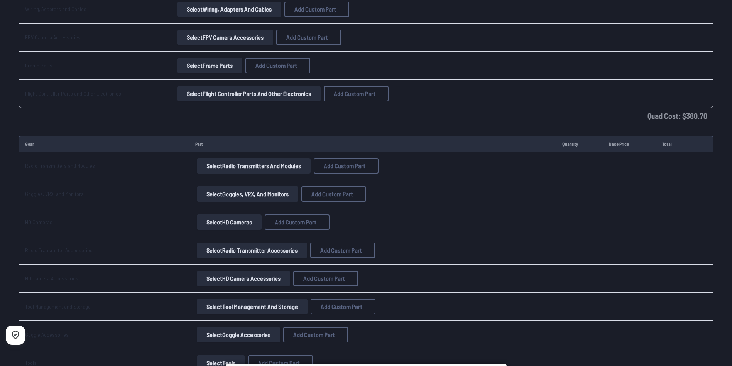
click at [266, 164] on button "Select Radio Transmitters and Modules" at bounding box center [254, 165] width 114 height 15
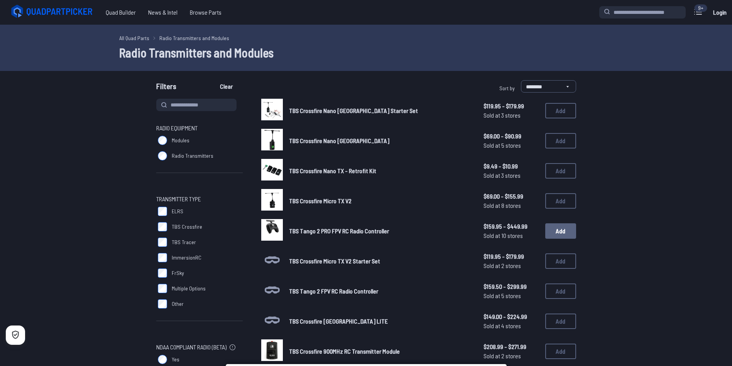
click at [564, 233] on button "Add" at bounding box center [560, 230] width 31 height 15
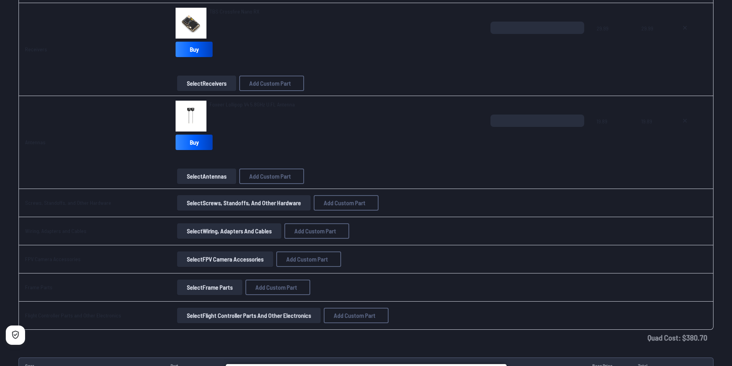
scroll to position [888, 0]
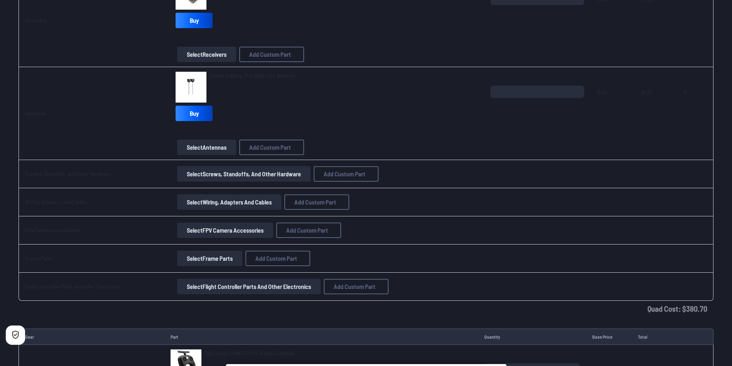
click at [236, 234] on button "Select FPV Camera Accessories" at bounding box center [225, 230] width 96 height 15
